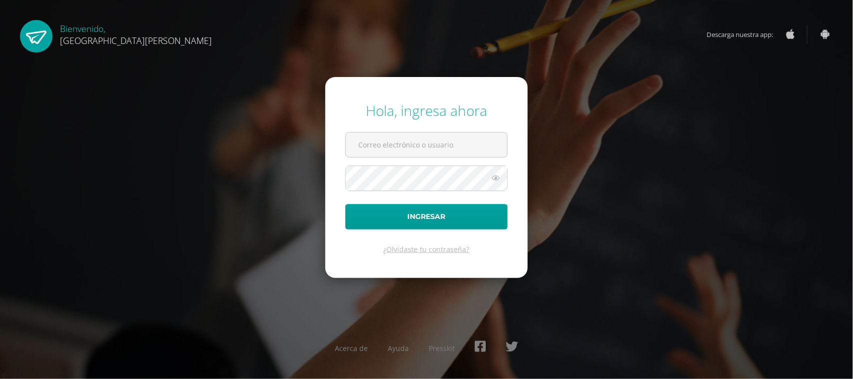
type input "alexavalentina@fatima.edoo.gt"
click at [297, 204] on div "Hola, ingresa ahora alexavalentina@fatima.edoo.gt Ingresar ¿Olvidaste tu contra…" at bounding box center [426, 189] width 645 height 193
click at [436, 198] on form "Hola, ingresa ahora alexavalentina@fatima.edoo.gt Ingresar ¿Olvidaste tu contra…" at bounding box center [426, 177] width 202 height 201
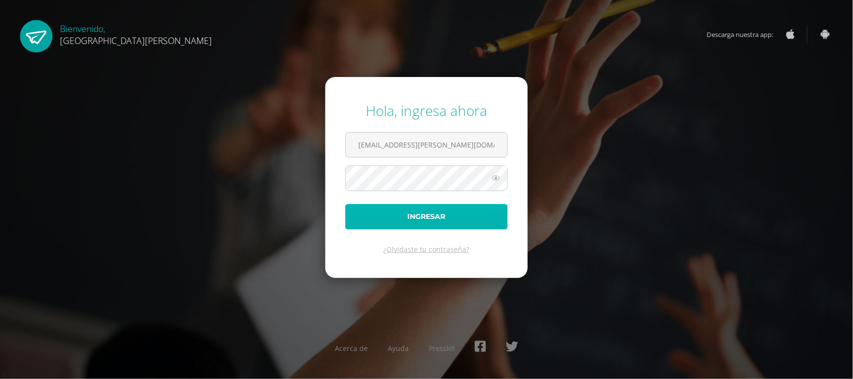
click at [423, 213] on button "Ingresar" at bounding box center [426, 216] width 162 height 25
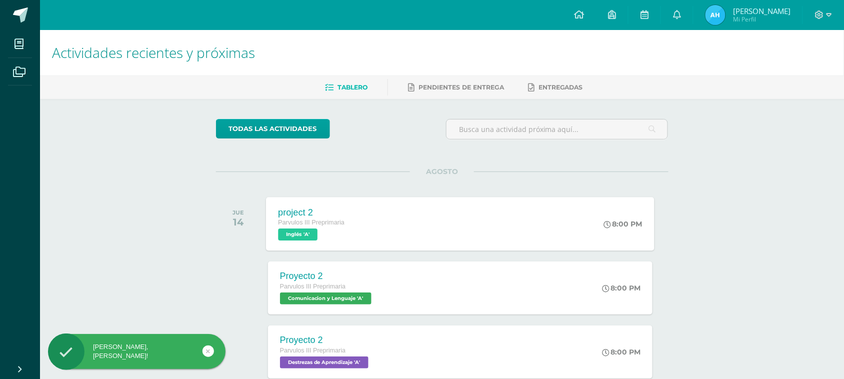
scroll to position [120, 0]
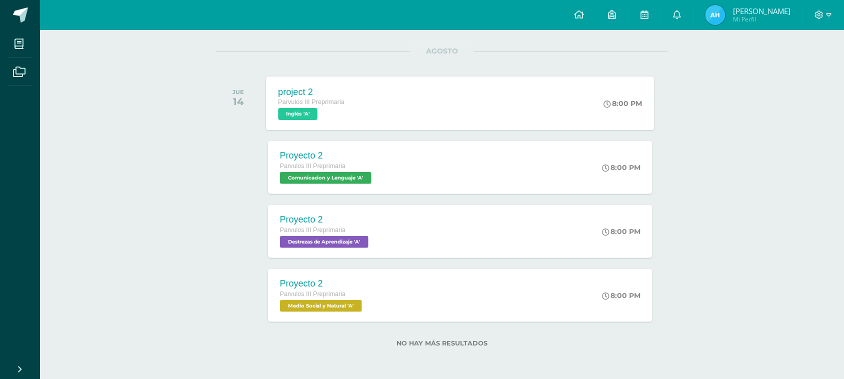
click at [380, 123] on div "project 2 Parvulos III Preprimaria Inglés 'A' 8:00 PM project 2 Inglés Cargando…" at bounding box center [460, 102] width 388 height 53
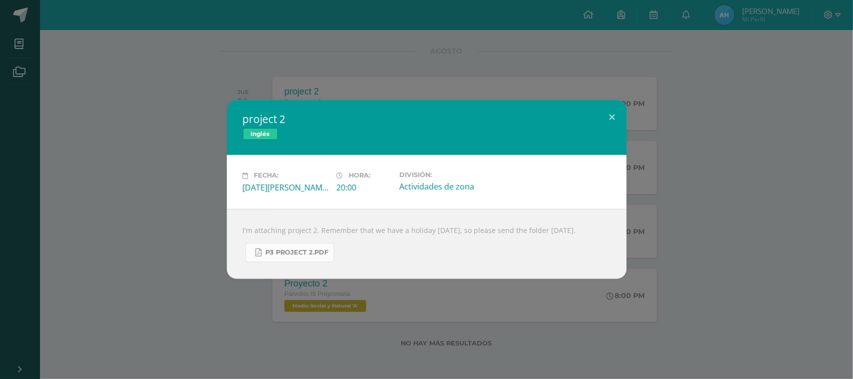
click at [291, 256] on span "P3 Project 2.pdf" at bounding box center [297, 252] width 63 height 8
click at [604, 100] on button at bounding box center [612, 117] width 28 height 34
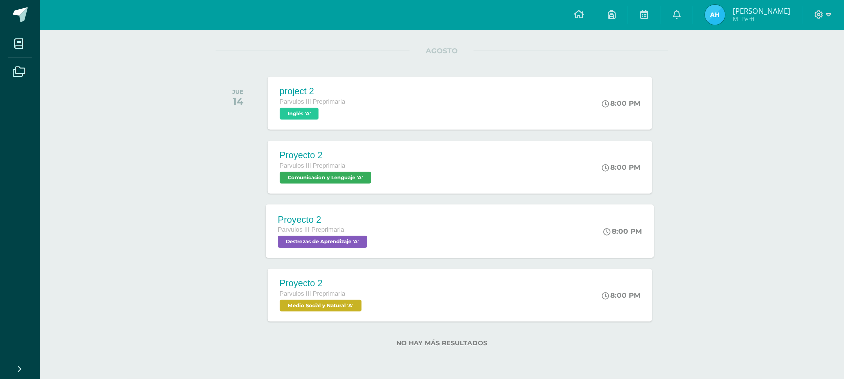
click at [313, 221] on div "Proyecto 2" at bounding box center [324, 219] width 92 height 10
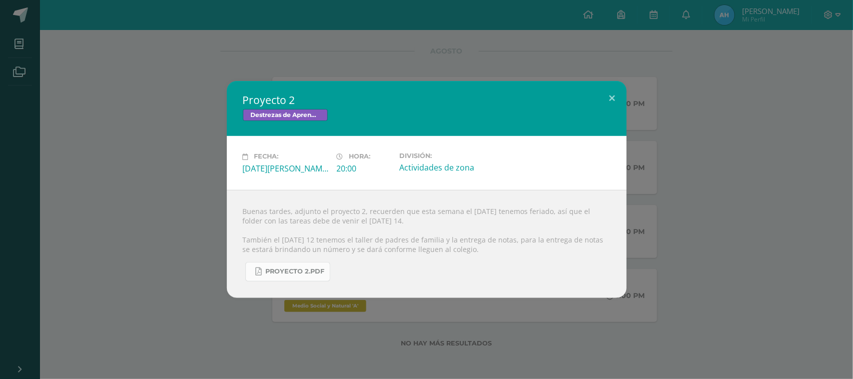
click at [298, 273] on span "Proyecto 2.pdf" at bounding box center [295, 271] width 59 height 8
click at [761, 53] on div "Proyecto 2 Destrezas de Aprendizaje Fecha: Jueves 14 de Agosto Hora: 20:00 Divi…" at bounding box center [426, 189] width 853 height 379
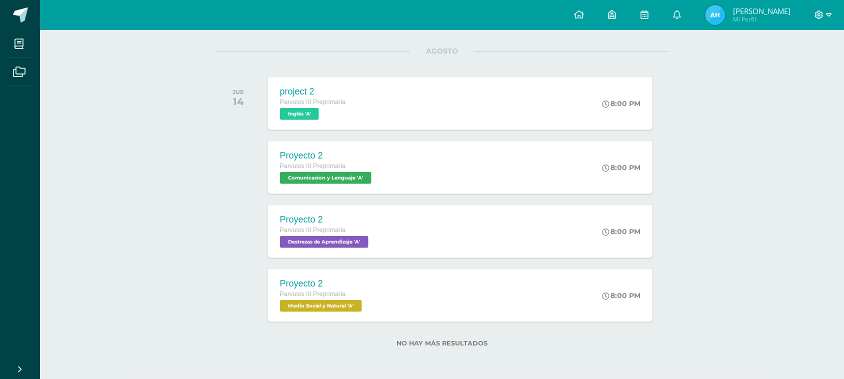
click at [819, 11] on icon at bounding box center [819, 14] width 8 height 8
click at [799, 68] on span "Cerrar sesión" at bounding box center [797, 68] width 45 height 9
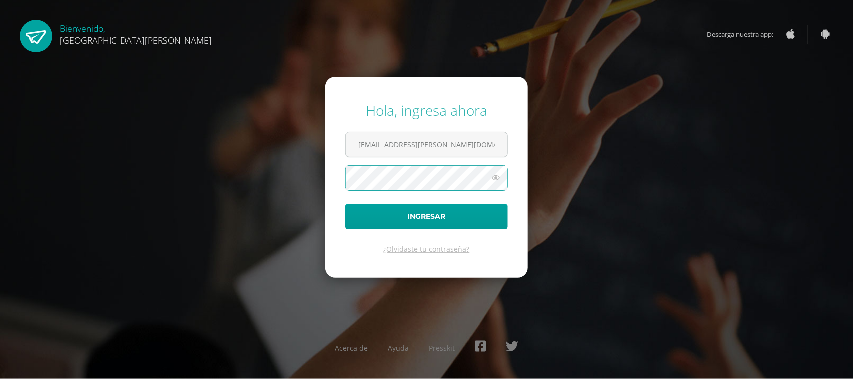
type input "20180042@fatima.edu.gt"
click at [434, 208] on button "Ingresar" at bounding box center [426, 216] width 162 height 25
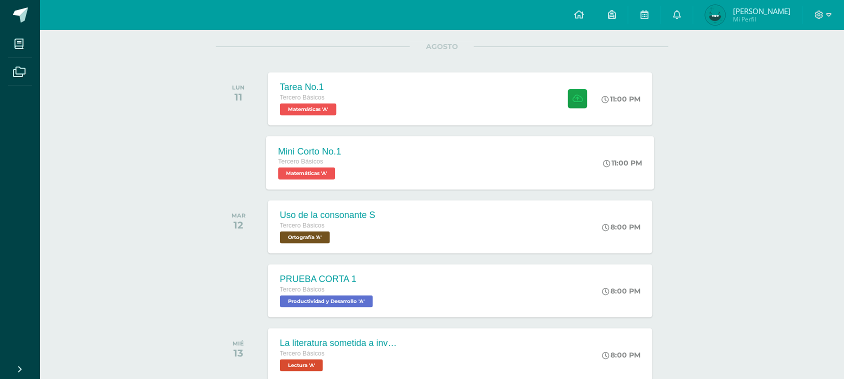
scroll to position [250, 0]
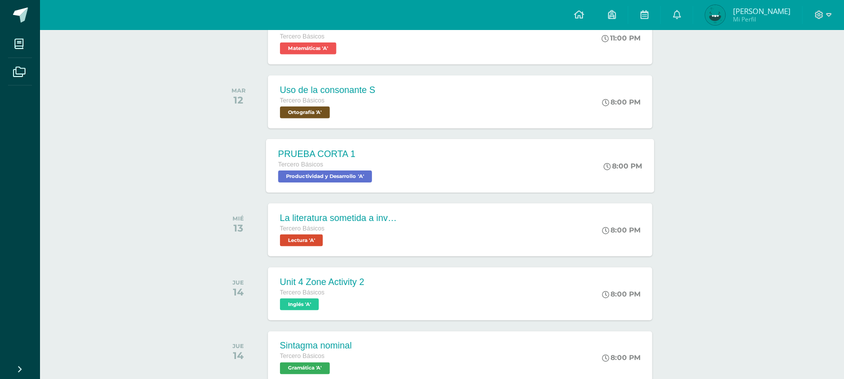
click at [415, 166] on div "PRUEBA CORTA 1 Tercero Básicos Productividad y Desarrollo 'A' 8:00 PM PRUEBA CO…" at bounding box center [460, 165] width 388 height 53
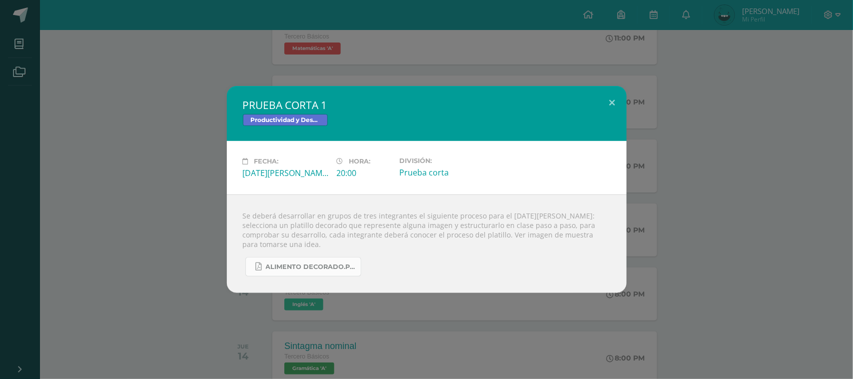
click at [323, 266] on span "ALIMENTO DECORADO.pdf" at bounding box center [311, 267] width 90 height 8
click at [701, 48] on div "PRUEBA CORTA 1 Productividad y Desarrollo Fecha: Martes 12 de Agosto Hora: 20:0…" at bounding box center [426, 189] width 853 height 379
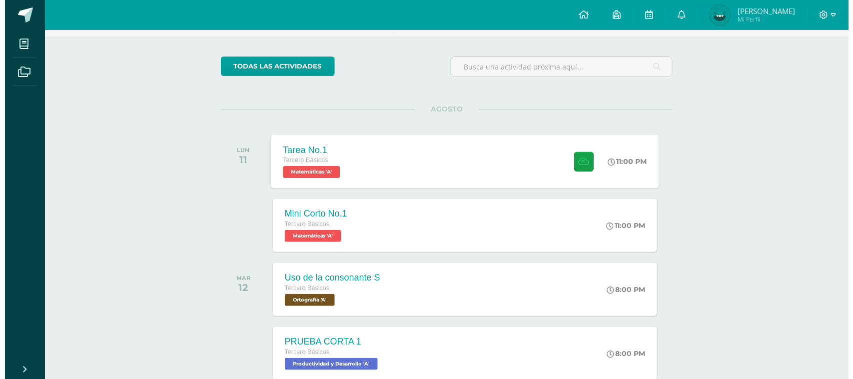
scroll to position [0, 0]
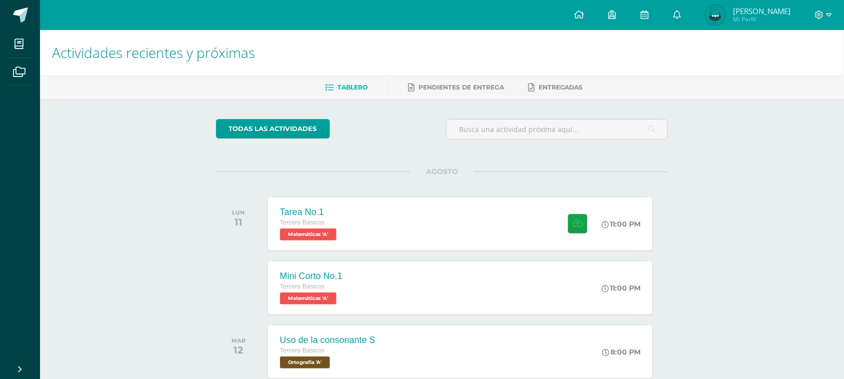
click at [464, 173] on span "AGOSTO" at bounding box center [442, 171] width 64 height 9
click at [463, 210] on div "Tarea No.1 Tercero Básicos Matemáticas 'A' 11:00 PM Tarea No.1 Matemáticas" at bounding box center [460, 223] width 388 height 53
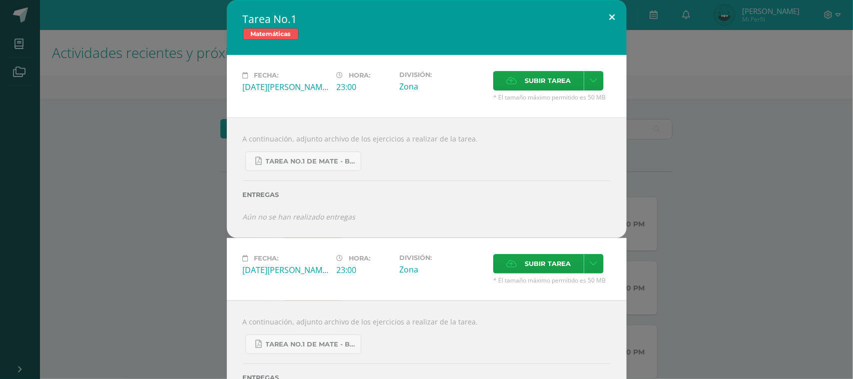
click at [616, 11] on button at bounding box center [612, 17] width 28 height 34
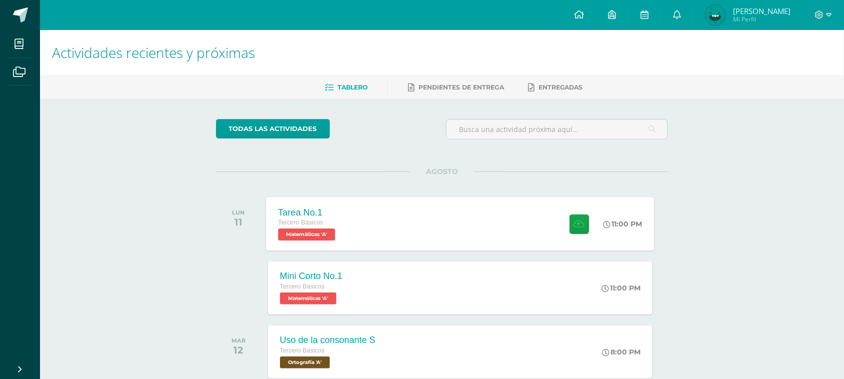
click at [344, 223] on div "Tarea No.1 Tercero Básicos Matemáticas 'A'" at bounding box center [307, 223] width 83 height 53
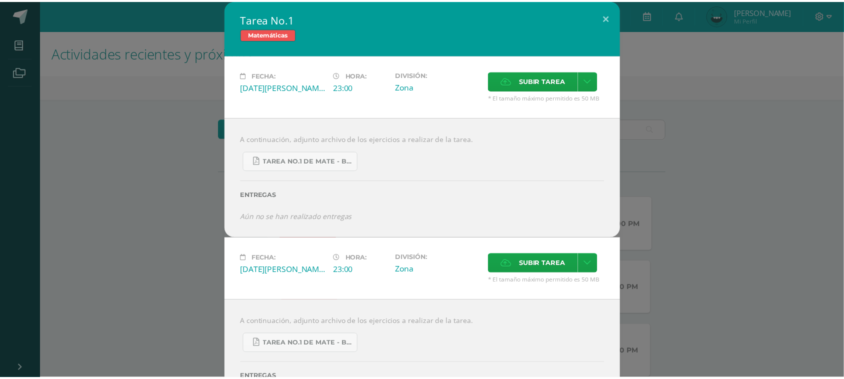
scroll to position [58, 0]
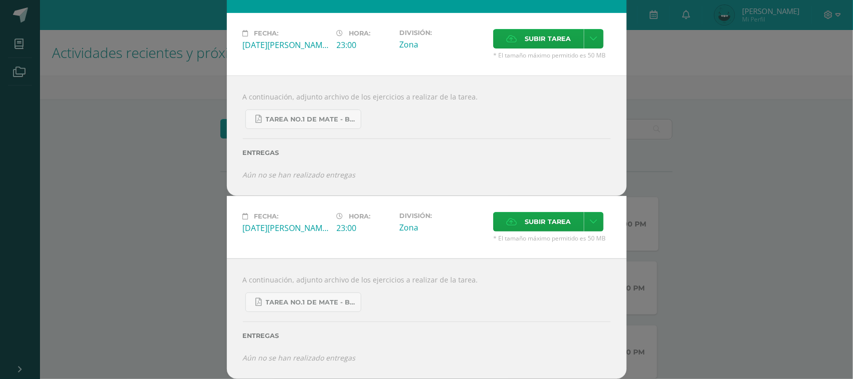
click at [332, 101] on div "Tarea No.1 de Mate - Bloque IV.pdf" at bounding box center [427, 114] width 368 height 27
click at [328, 115] on span "Tarea No.1 de Mate - Bloque IV.pdf" at bounding box center [311, 119] width 90 height 8
click at [711, 102] on div "Tarea No.1 Matemáticas Fecha: Lunes 11 de Agosto Hora: 23:00 División: Zona" at bounding box center [426, 168] width 845 height 421
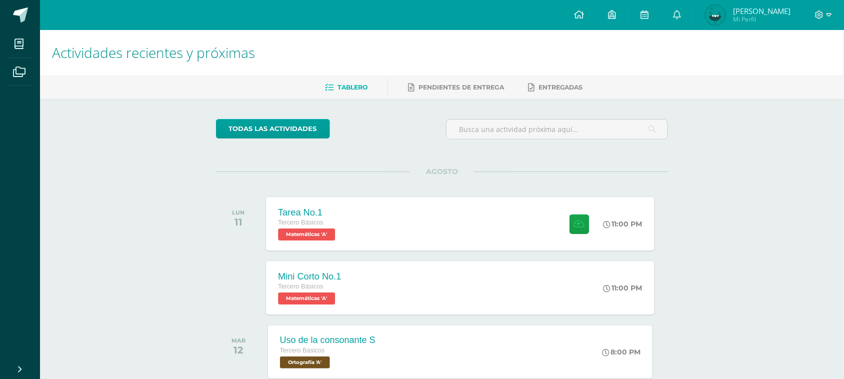
scroll to position [125, 0]
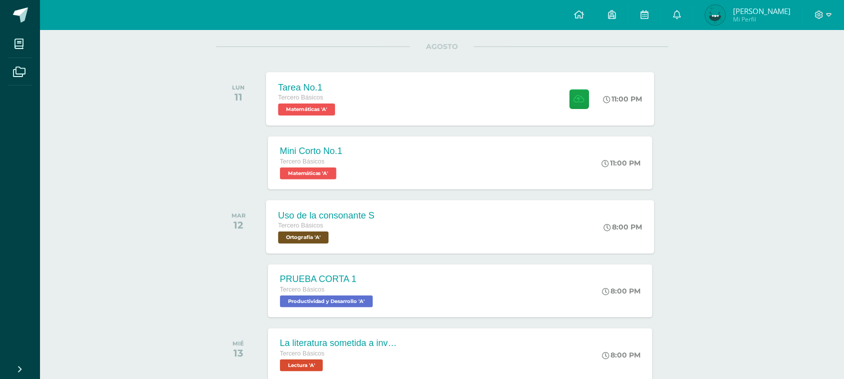
click at [447, 230] on div "Uso de la consonante S Tercero Básicos Ortografía 'A' 8:00 PM Uso de la consona…" at bounding box center [460, 226] width 388 height 53
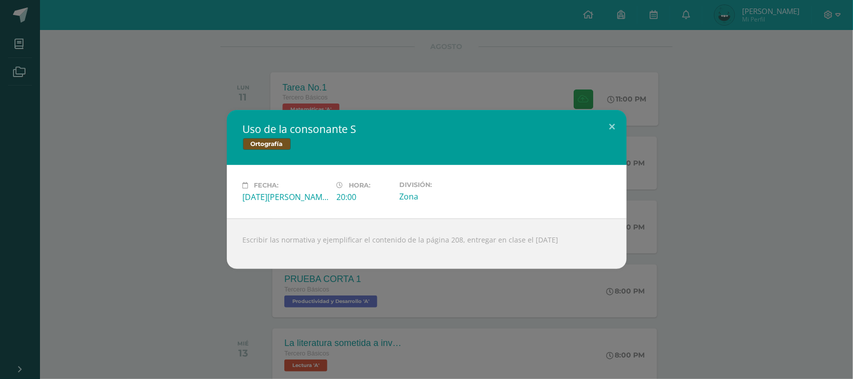
click at [98, 183] on div "Uso de la consonante S Ortografía Fecha: Martes 12 de Agosto Hora: 20:00 Divisi…" at bounding box center [426, 189] width 845 height 159
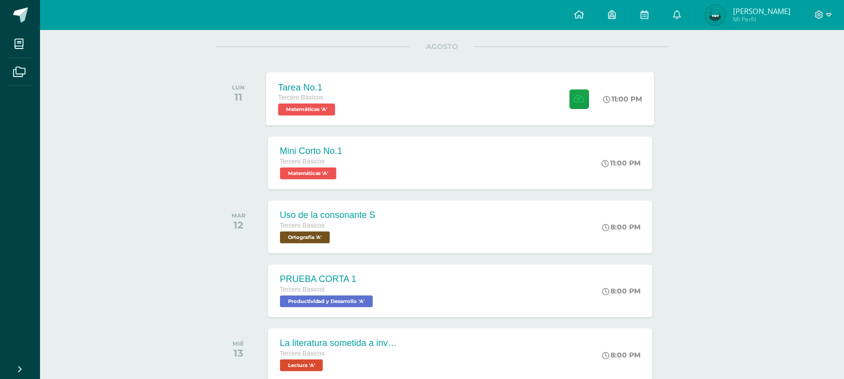
click at [741, 8] on span "Lilian Annette Mi Perfil" at bounding box center [747, 15] width 89 height 20
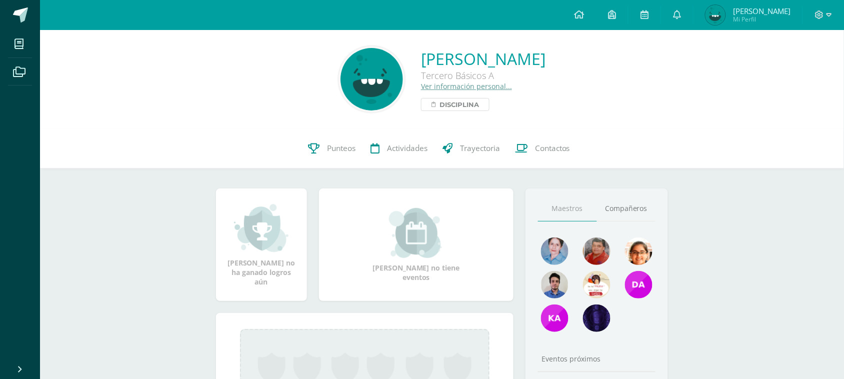
click at [393, 111] on div "[PERSON_NAME] Tercero Básicos A Ver información personal... Disciplina" at bounding box center [442, 79] width 788 height 66
click at [439, 103] on span "Disciplina" at bounding box center [458, 104] width 39 height 12
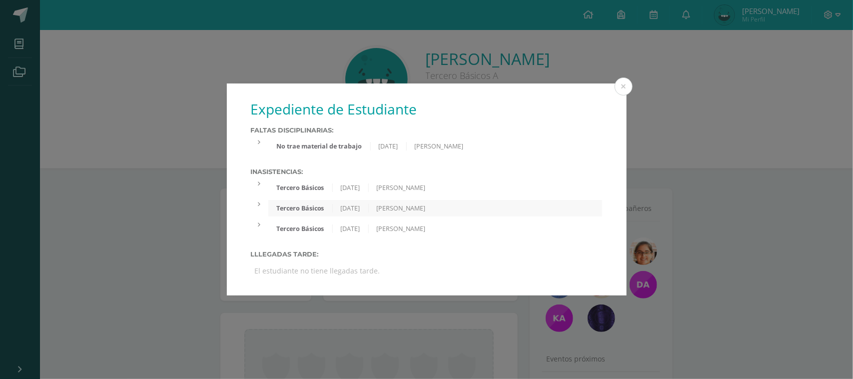
click at [400, 140] on div "No trae material de trabajo [DATE] [PERSON_NAME]" at bounding box center [435, 146] width 334 height 16
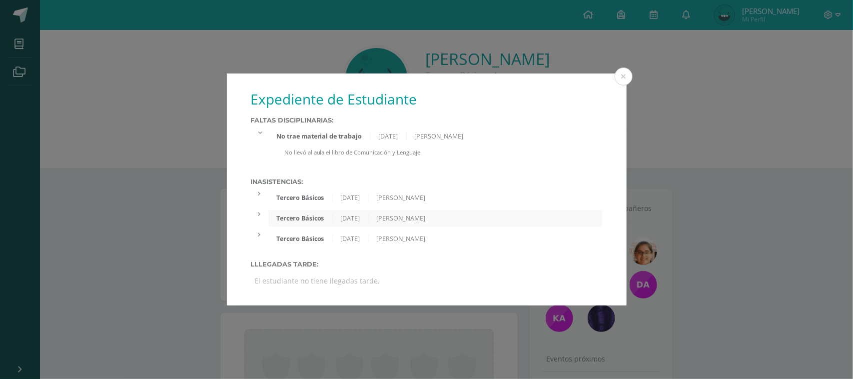
click at [435, 130] on div "No trae material de trabajo [DATE] [PERSON_NAME]" at bounding box center [435, 136] width 334 height 16
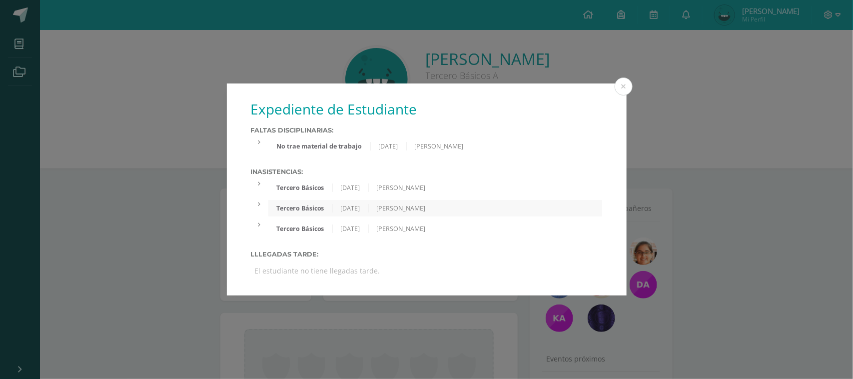
click at [361, 185] on div "[DATE]" at bounding box center [351, 187] width 36 height 8
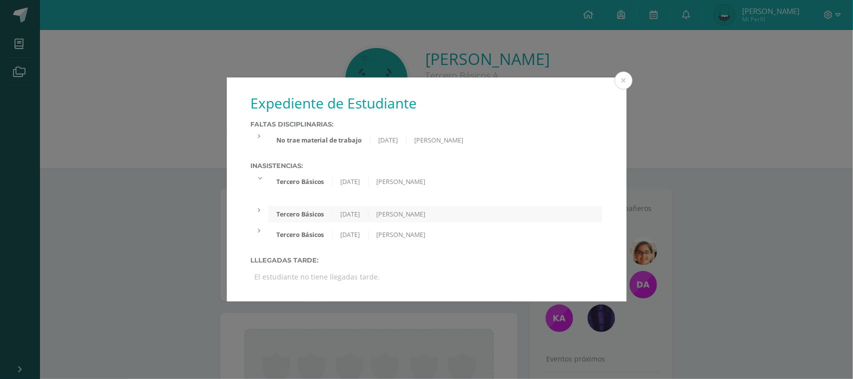
click at [361, 185] on div "[DATE]" at bounding box center [351, 181] width 36 height 8
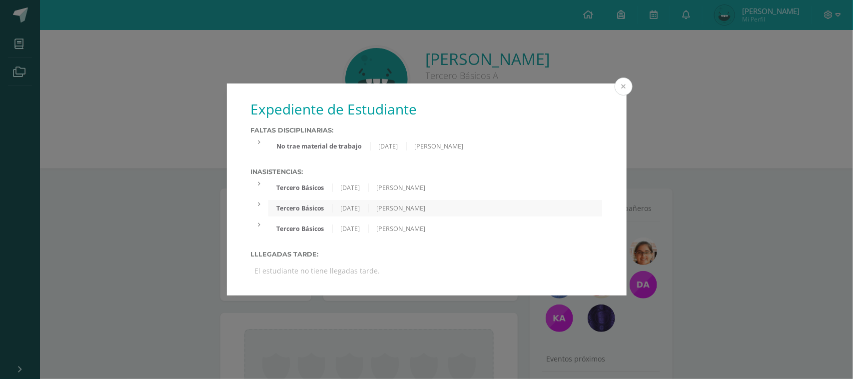
click at [615, 81] on button at bounding box center [624, 86] width 18 height 18
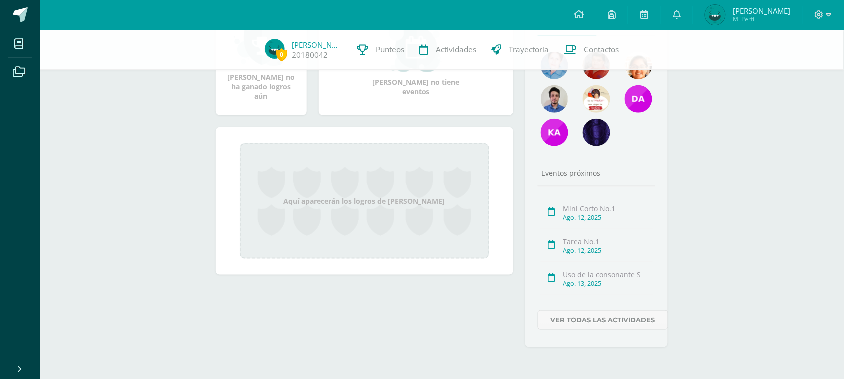
scroll to position [119, 0]
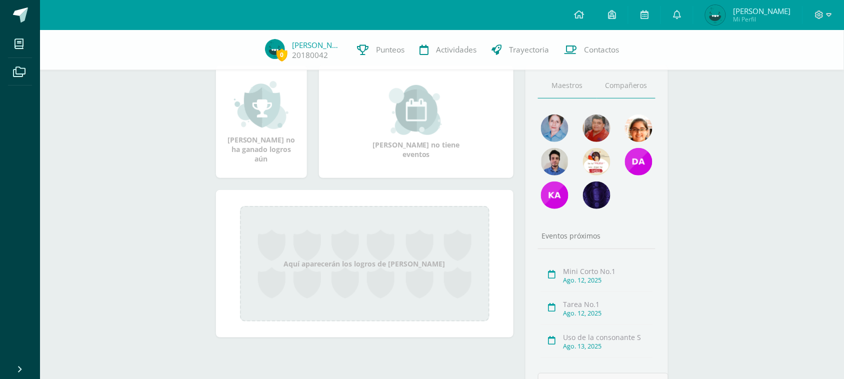
click at [608, 87] on link "Compañeros" at bounding box center [626, 85] width 59 height 25
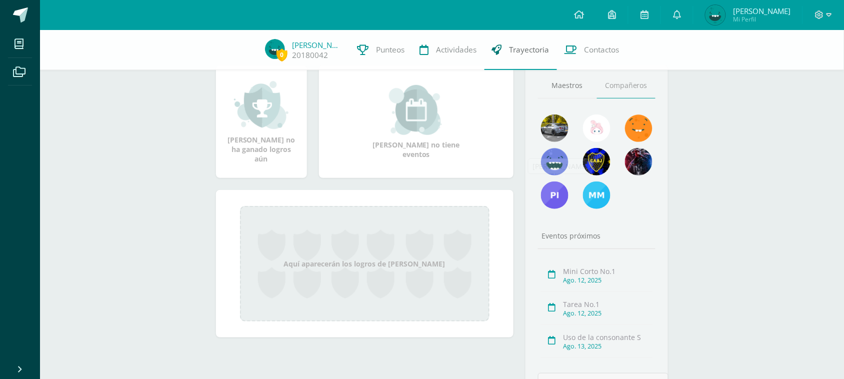
scroll to position [0, 0]
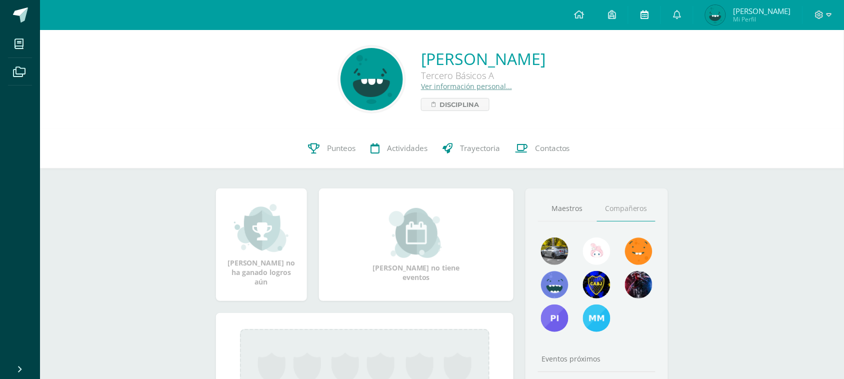
click at [657, 27] on link at bounding box center [644, 15] width 32 height 30
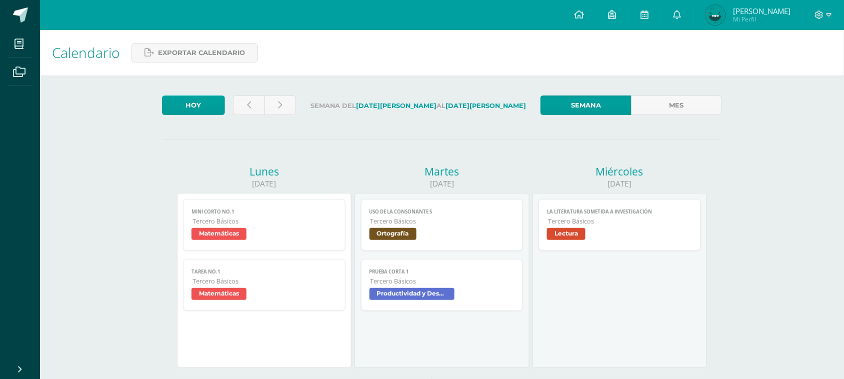
scroll to position [62, 0]
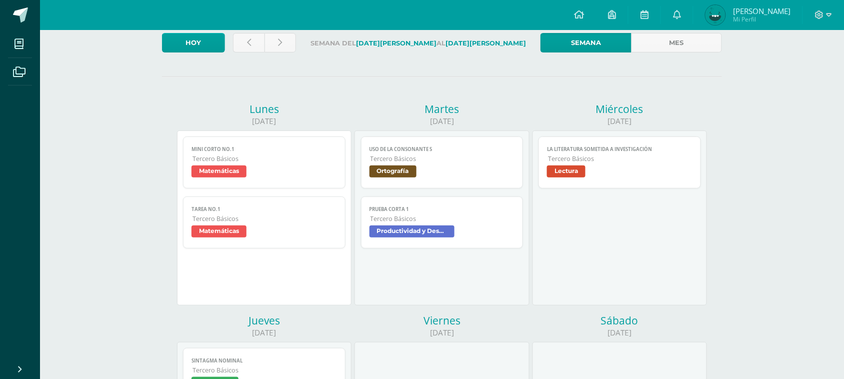
click at [426, 227] on span "Productividad y Desarrollo" at bounding box center [411, 231] width 85 height 12
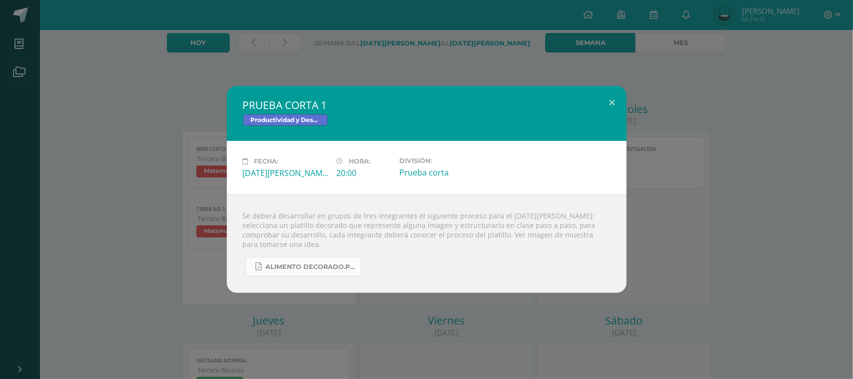
click at [308, 269] on span "ALIMENTO DECORADO.pdf" at bounding box center [311, 267] width 90 height 8
click at [588, 93] on div "PRUEBA CORTA 1 Productividad y Desarrollo" at bounding box center [427, 113] width 400 height 55
click at [618, 98] on button at bounding box center [612, 103] width 28 height 34
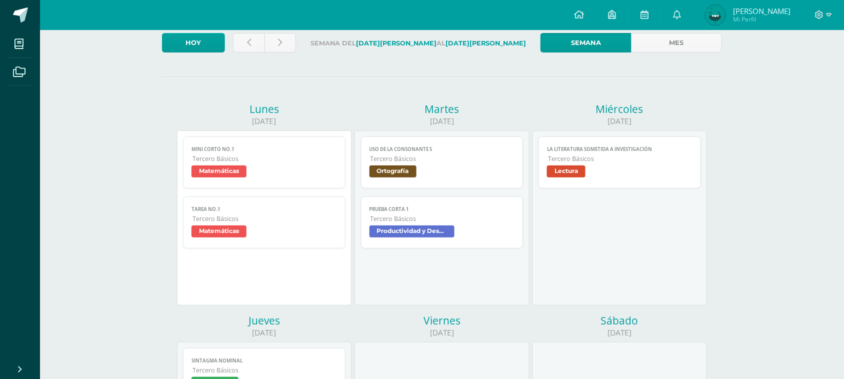
click at [811, 10] on div at bounding box center [823, 15] width 41 height 30
click at [817, 13] on icon at bounding box center [819, 14] width 9 height 9
click at [788, 65] on span "Cerrar sesión" at bounding box center [797, 67] width 45 height 9
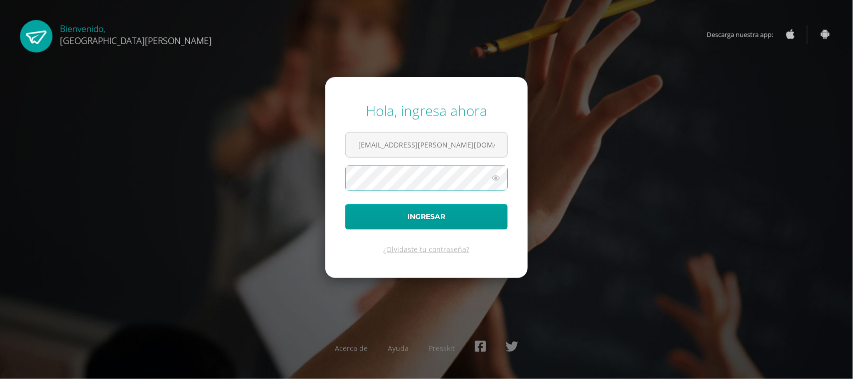
type input "[EMAIL_ADDRESS][PERSON_NAME][DOMAIN_NAME]"
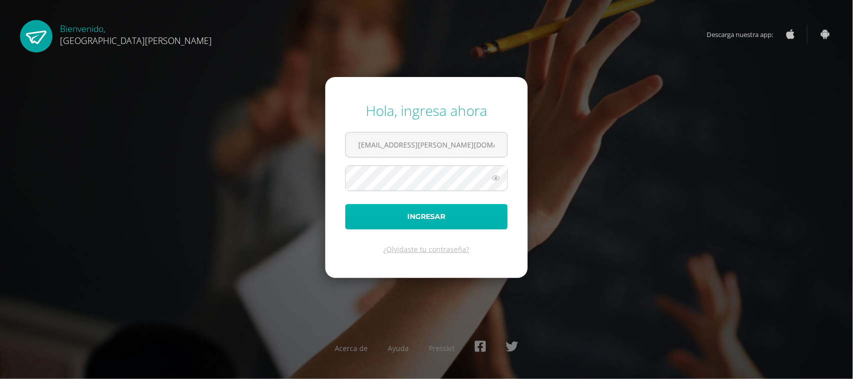
click at [433, 205] on button "Ingresar" at bounding box center [426, 216] width 162 height 25
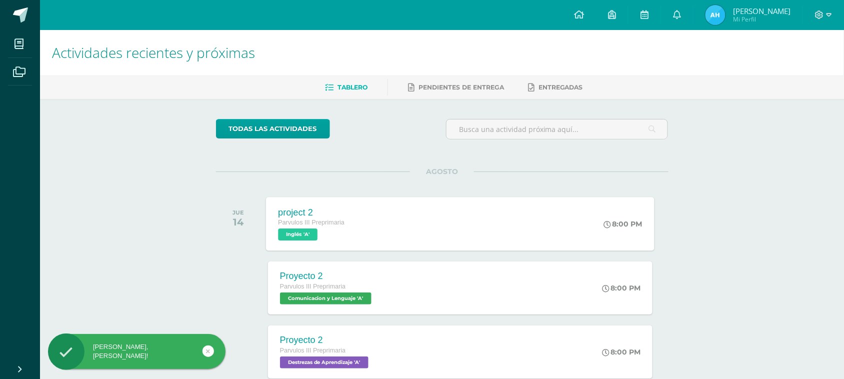
click at [417, 231] on div "project 2 Parvulos III Preprimaria Inglés 'A' 8:00 PM project 2 Inglés Cargando…" at bounding box center [460, 223] width 388 height 53
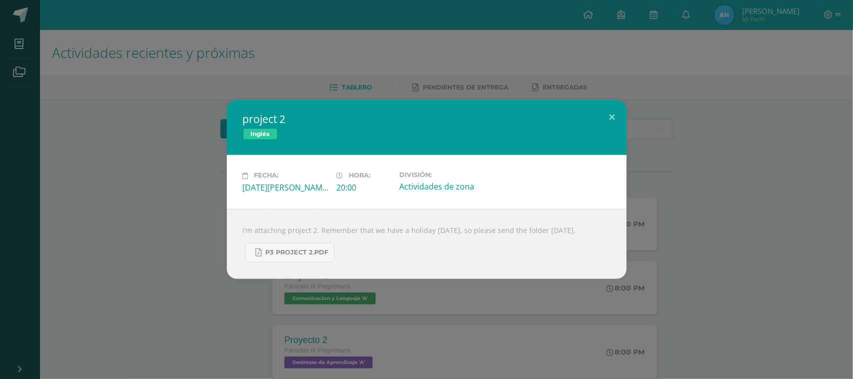
drag, startPoint x: 235, startPoint y: 226, endPoint x: 296, endPoint y: 231, distance: 60.7
click at [296, 231] on div "I'm attaching project 2. Remember that we have a holiday on Friday this week, s…" at bounding box center [427, 244] width 400 height 70
click at [510, 32] on div "project 2 Inglés Fecha: Jueves 14 de Agosto Hora: 20:00 División: Actividades d…" at bounding box center [426, 189] width 853 height 379
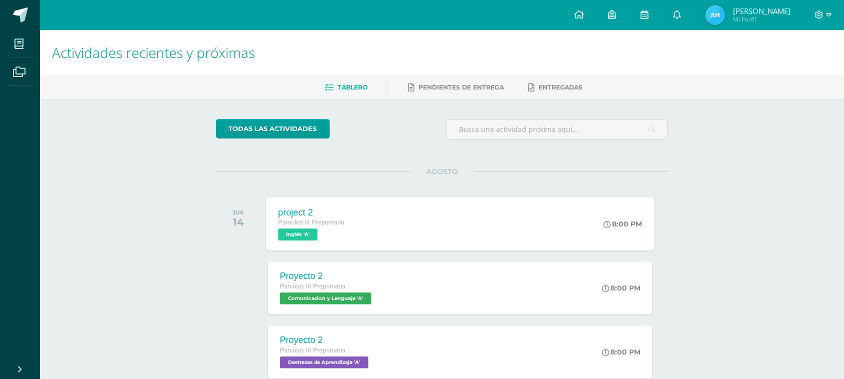
click at [323, 235] on div "Parvulos III Preprimaria Inglés 'A'" at bounding box center [311, 228] width 66 height 23
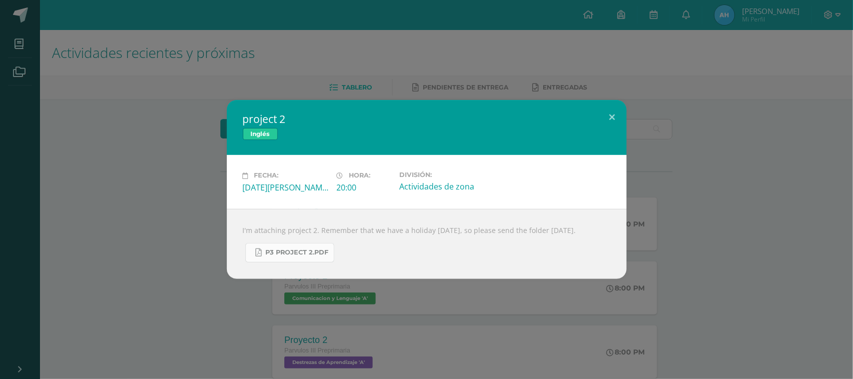
click at [292, 262] on link "P3 Project 2.pdf" at bounding box center [289, 252] width 89 height 19
